Goal: Task Accomplishment & Management: Manage account settings

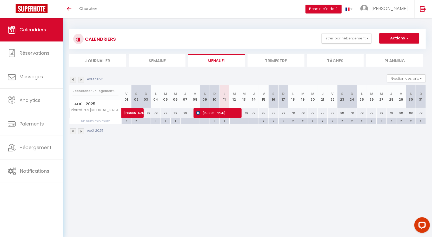
click at [247, 135] on div "Août 2025" at bounding box center [247, 131] width 356 height 15
click at [351, 40] on button "Filtrer par hébergement" at bounding box center [346, 38] width 50 height 10
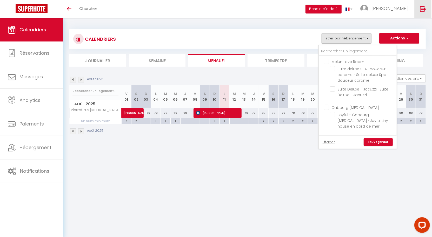
click at [422, 9] on img at bounding box center [422, 9] width 6 height 6
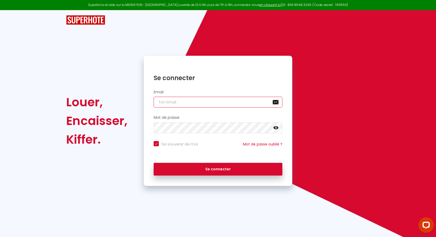
click at [248, 100] on input "email" at bounding box center [218, 102] width 129 height 11
type input "[EMAIL_ADDRESS][DOMAIN_NAME]"
click at [254, 180] on div "Se connecter Email [EMAIL_ADDRESS][DOMAIN_NAME] Mot de passe false Se souvenir …" at bounding box center [218, 121] width 148 height 130
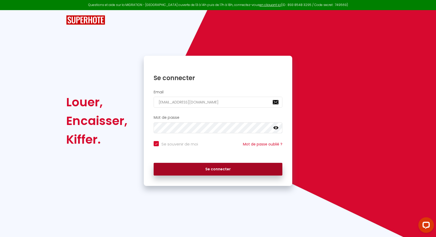
click at [249, 173] on button "Se connecter" at bounding box center [218, 169] width 129 height 13
checkbox input "true"
